Goal: Task Accomplishment & Management: Manage account settings

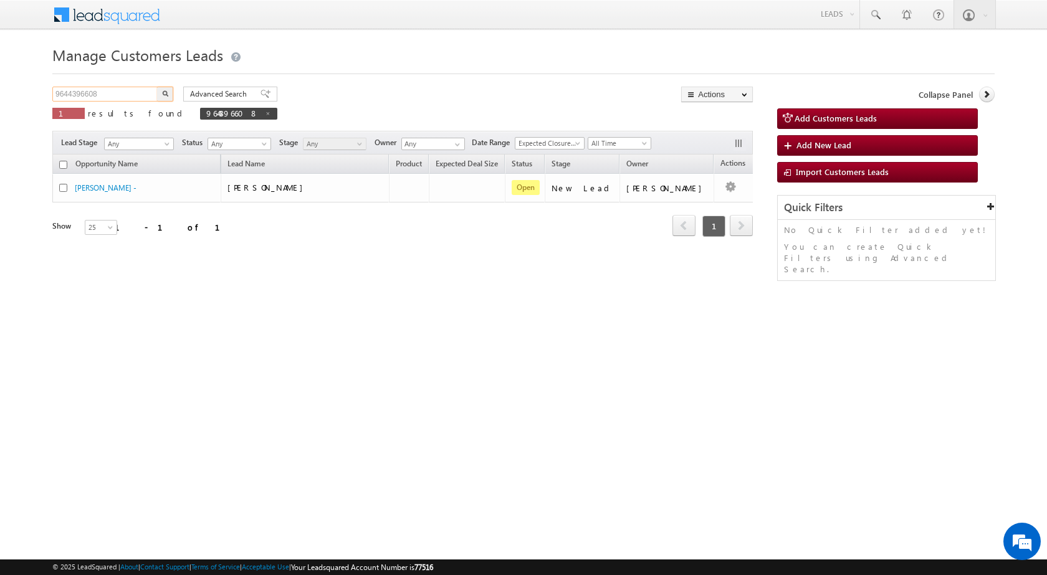
click at [102, 92] on input "9644396608" at bounding box center [105, 94] width 107 height 15
paste input "692251"
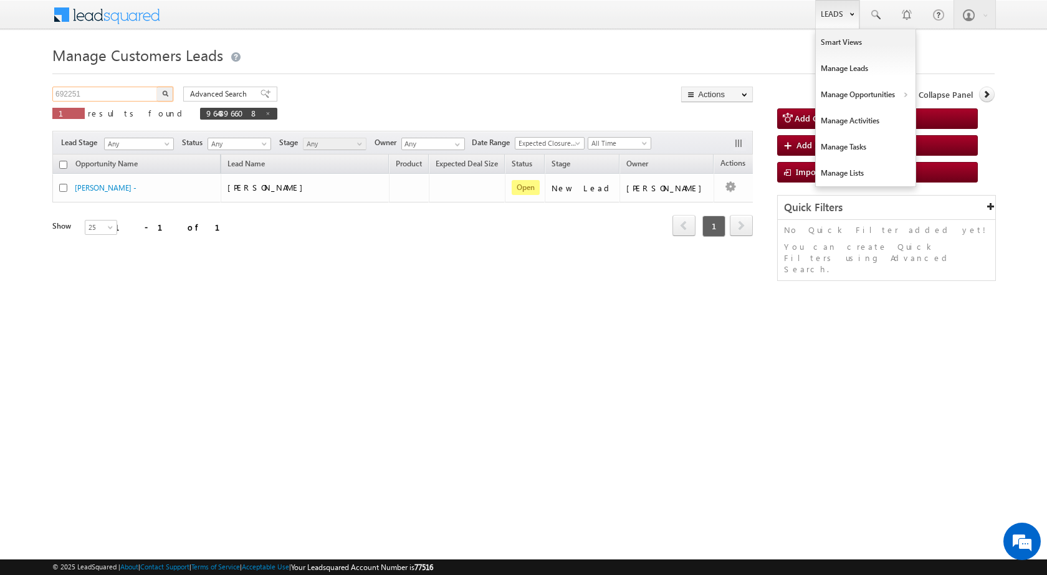
type input "692251"
click at [833, 16] on link "Leads" at bounding box center [837, 14] width 44 height 29
click at [844, 95] on link "Manage Opportunities" at bounding box center [866, 95] width 100 height 26
click at [946, 125] on link "Customers Leads" at bounding box center [974, 121] width 114 height 26
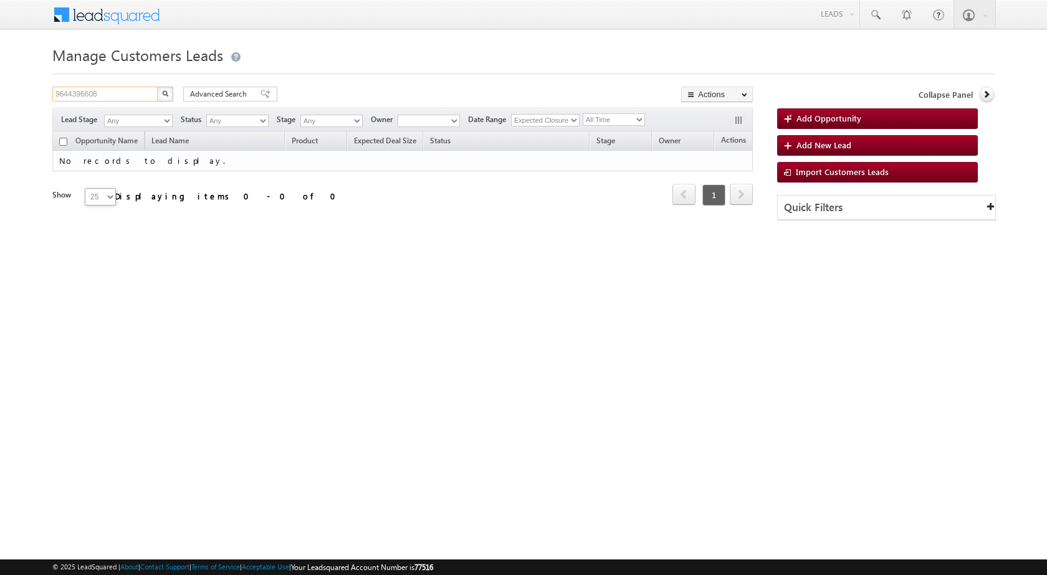
click at [82, 92] on input "9644396608" at bounding box center [105, 94] width 107 height 15
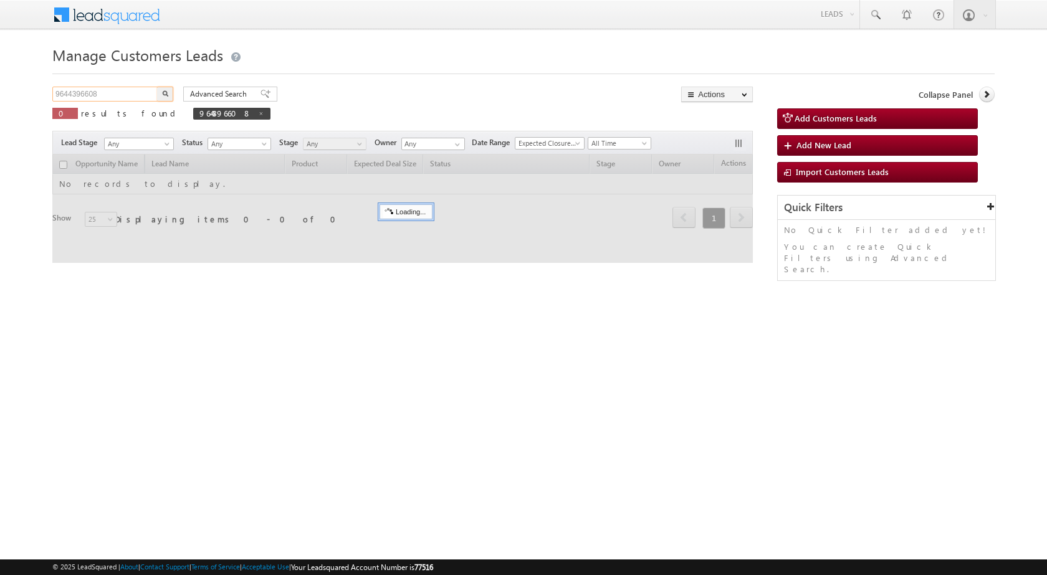
click at [82, 92] on input "9644396608" at bounding box center [105, 94] width 107 height 15
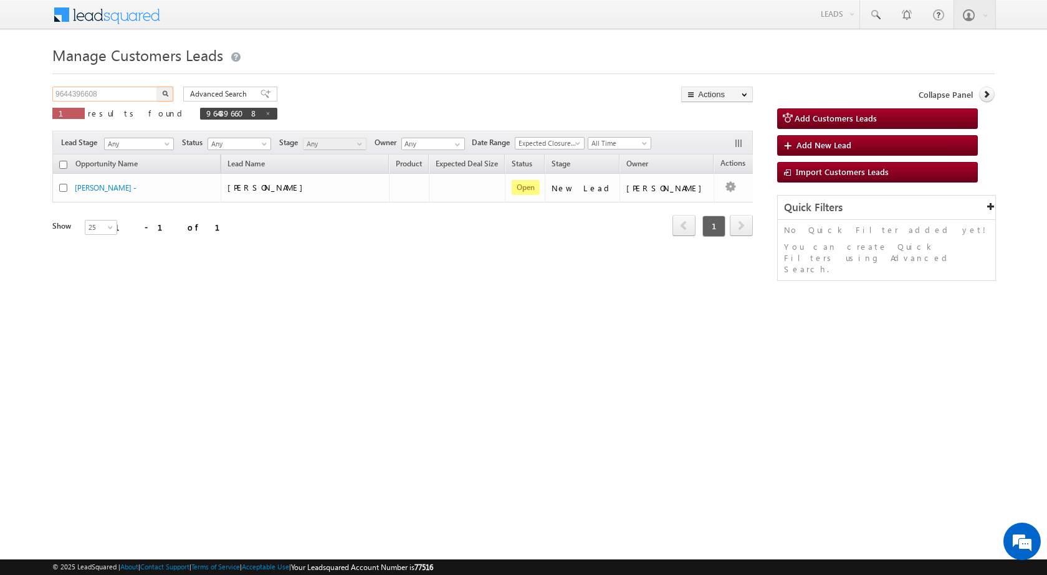
paste input "692251"
type input "692251"
click at [164, 91] on img "button" at bounding box center [165, 93] width 6 height 6
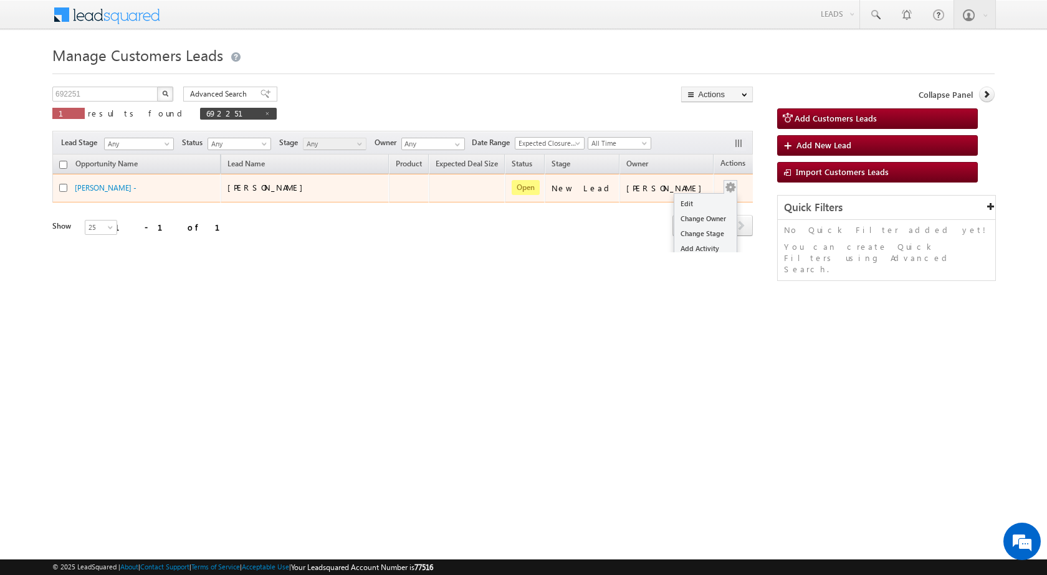
click at [722, 188] on td "Edit Change Owner Change Stage Add Activity Add Task Delete" at bounding box center [739, 188] width 52 height 29
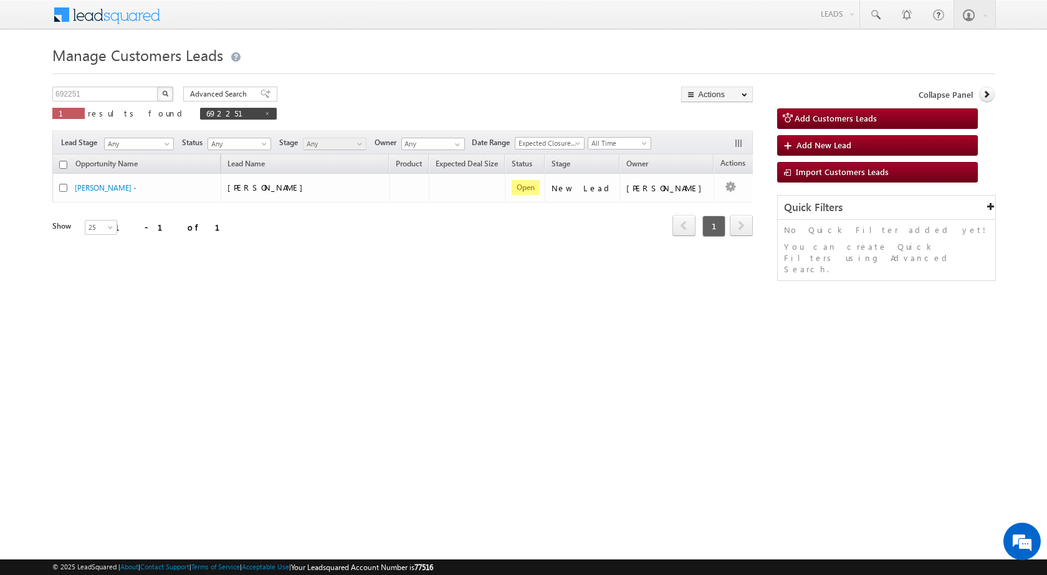
click at [723, 384] on html "Menu Surbhi Dhadve sitar a5@ks erve." at bounding box center [523, 192] width 1047 height 384
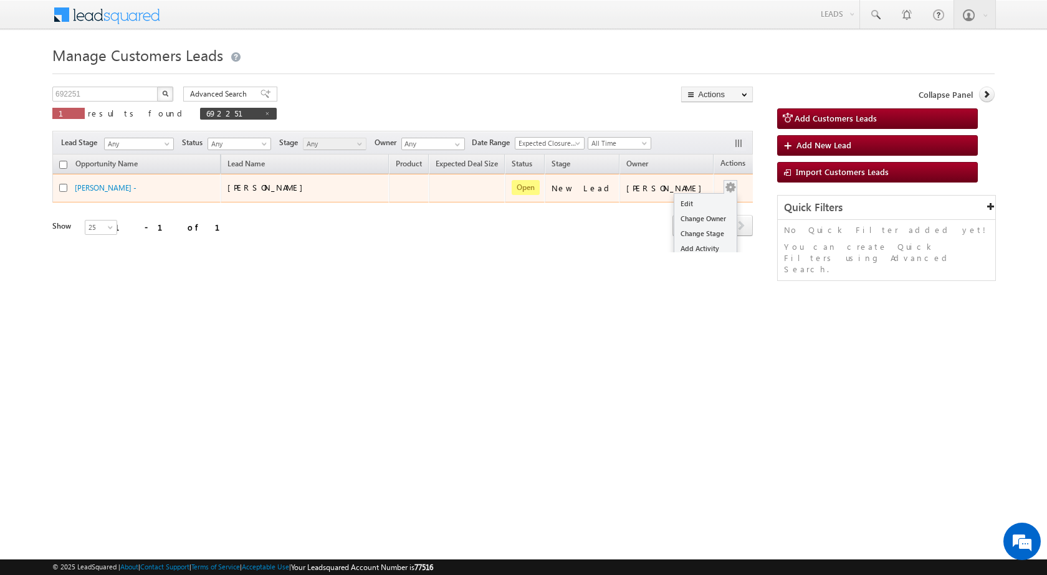
click at [720, 188] on td "Edit Change Owner Change Stage Add Activity Add Task Delete" at bounding box center [739, 188] width 52 height 29
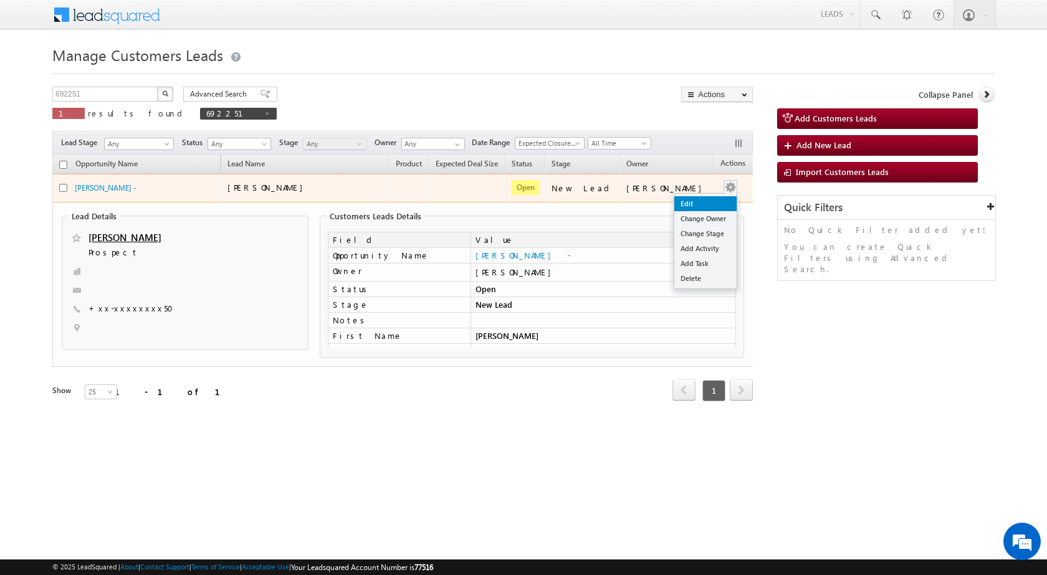
click at [695, 204] on link "Edit" at bounding box center [705, 203] width 62 height 15
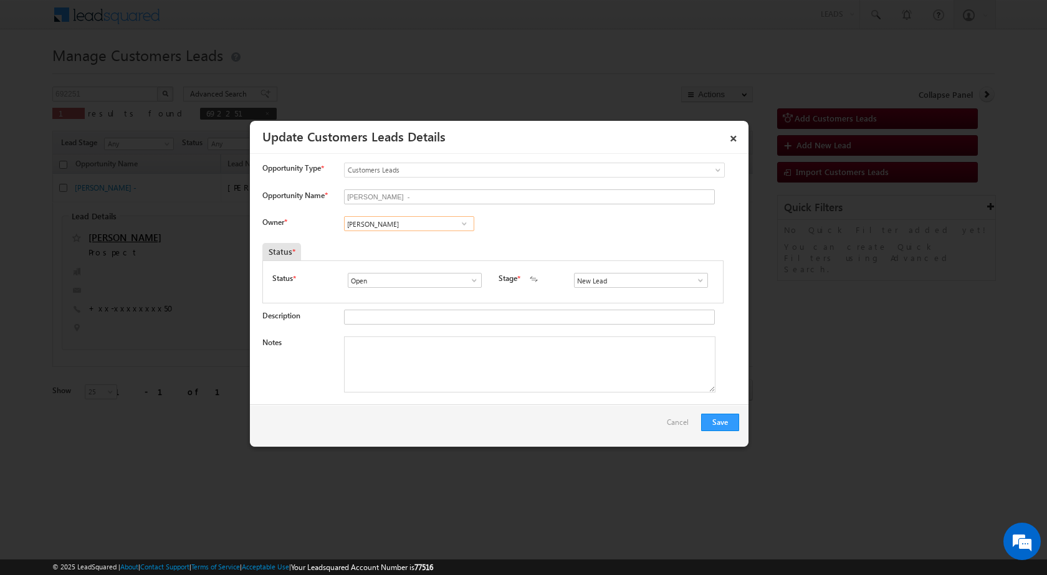
click at [390, 224] on input "[PERSON_NAME]" at bounding box center [409, 223] width 130 height 15
paste input "moolchand.sharma1@sgrlimited.in"
click at [369, 242] on link "Mool Chand Sharma moolchand.sharma1@sgrlimited.in" at bounding box center [409, 243] width 130 height 24
type input "Mool Chand Sharma"
click at [430, 355] on textarea "Notes" at bounding box center [529, 364] width 371 height 56
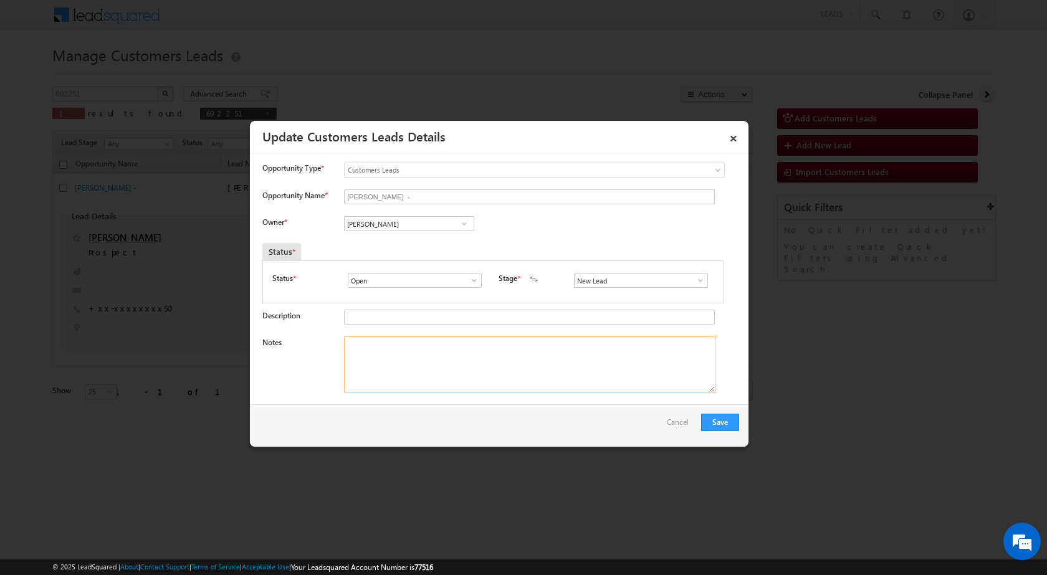
paste textarea "692251 / Name - Nisha Pawar / mobile no - 9166932750 / Lv - 5lac / Registry / N…"
click at [375, 348] on textarea "692251 / Name - Nisha Pawar / mobile no - 9166932750 / Lv - 5lac / Registry / N…" at bounding box center [529, 364] width 371 height 56
click at [411, 348] on textarea "Name - Nisha Pawar / mobile no - 9166932750 / Lv - 5lac / Registry / Nagar Niga…" at bounding box center [529, 364] width 371 height 56
click at [492, 381] on textarea "Name - Nisha / mobile no - 9166932750 / Lv - 5lac / Registry / Nagar Nigam / ma…" at bounding box center [529, 364] width 371 height 56
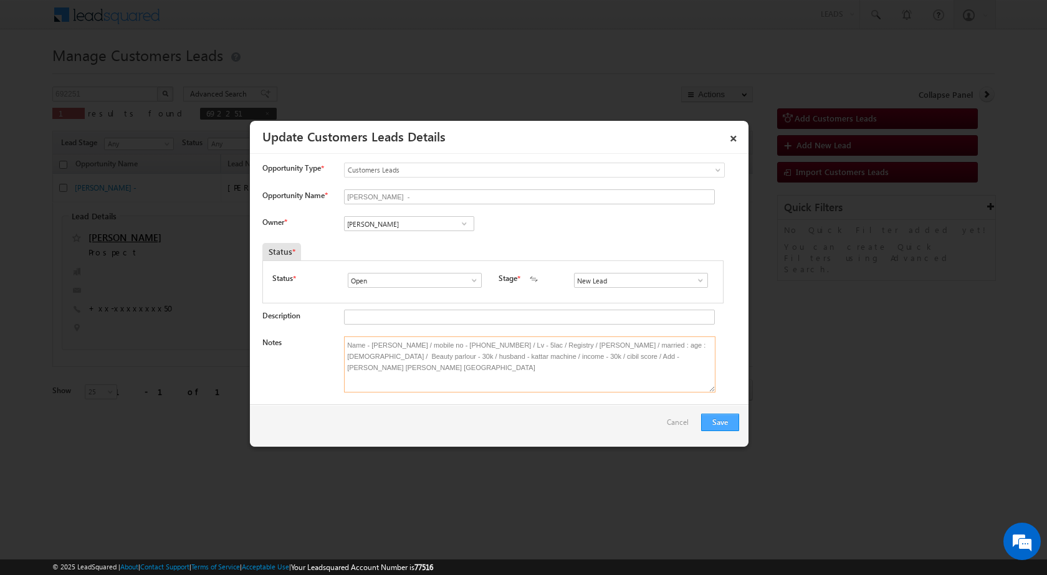
type textarea "Name - Nisha / mobile no - 9166932750 / Lv - 5lac / Registry / Nagar Nigam / ma…"
click at [721, 424] on button "Save" at bounding box center [720, 422] width 38 height 17
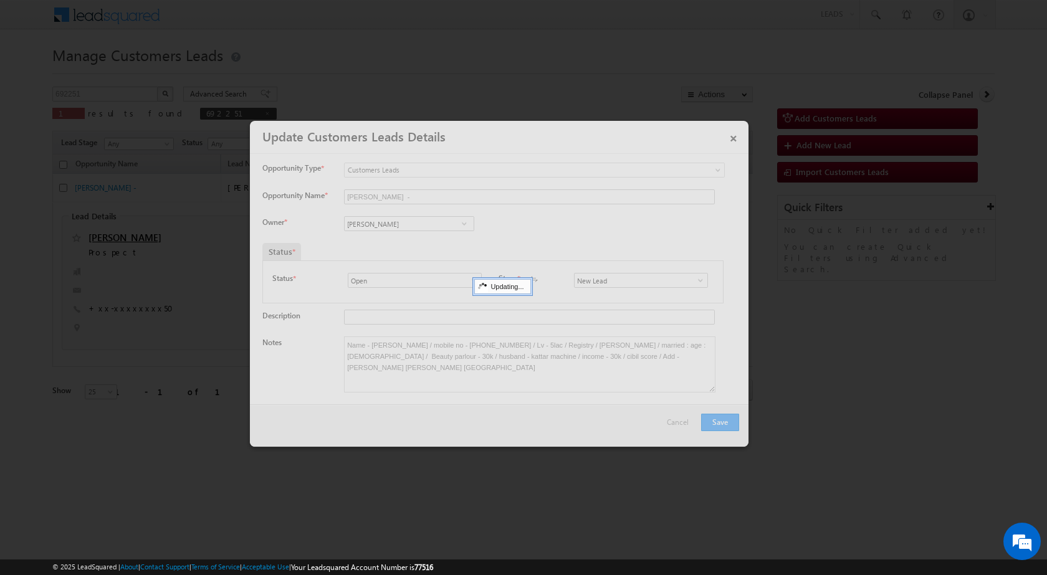
click at [695, 496] on div at bounding box center [523, 287] width 1047 height 575
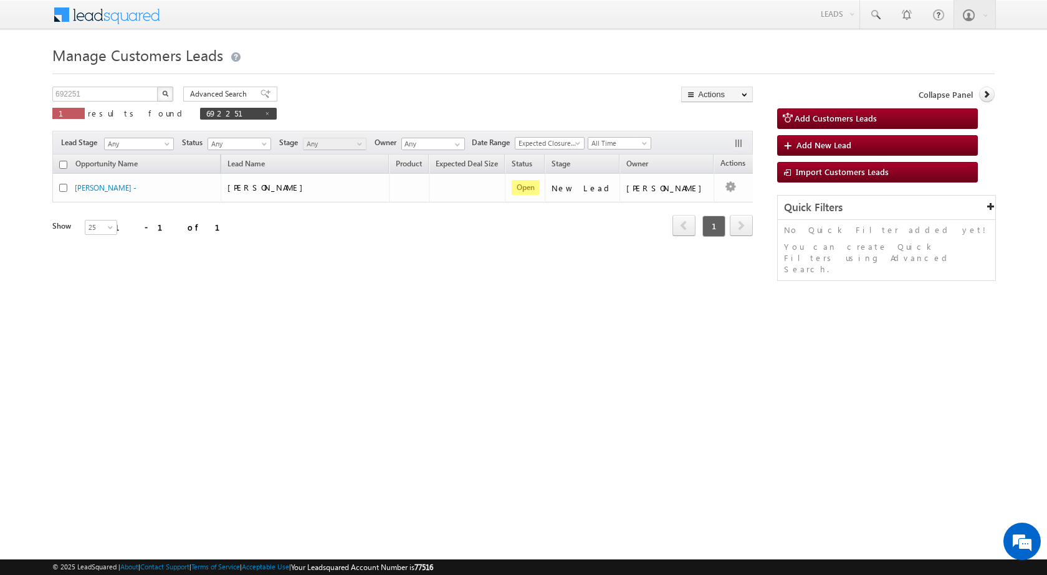
click at [323, 341] on div "Manage Customers Leads Customers Leads updated successfully. 692251 X 1 results…" at bounding box center [523, 198] width 942 height 312
